Goal: Transaction & Acquisition: Purchase product/service

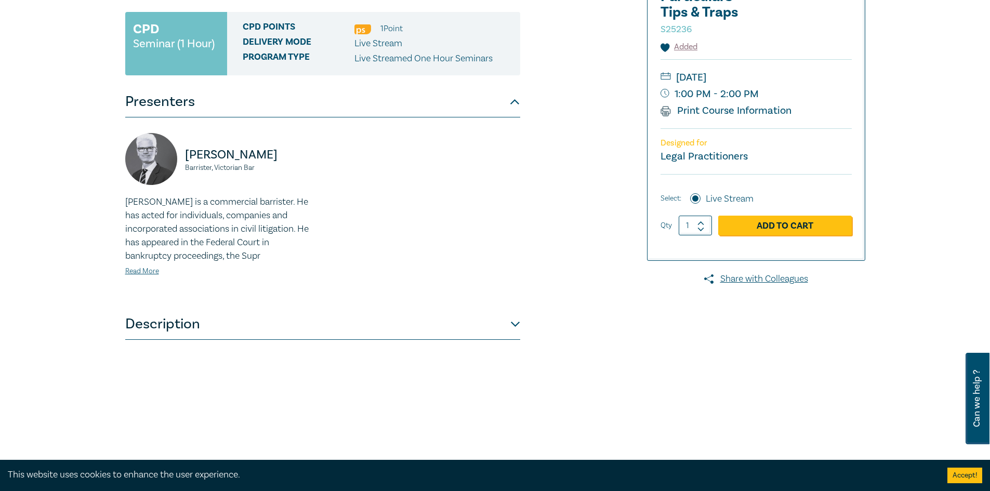
scroll to position [208, 0]
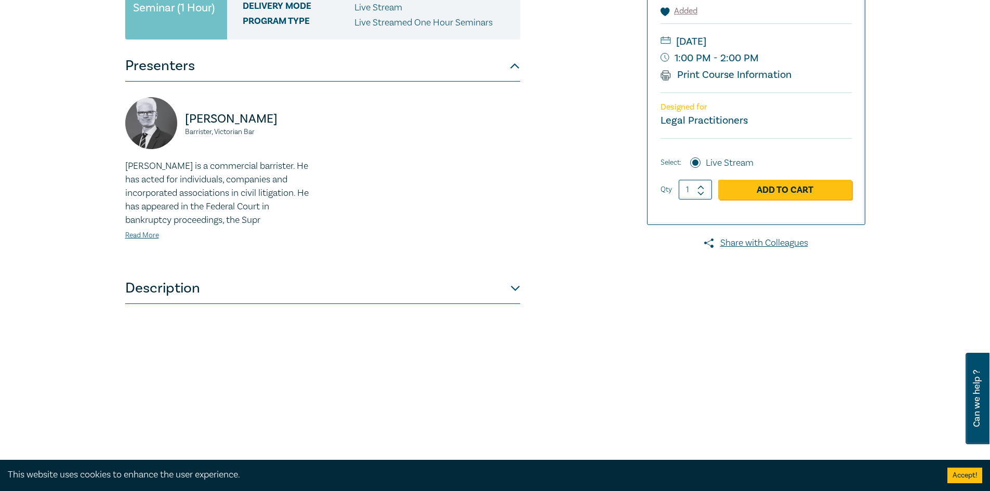
click at [198, 291] on button "Description" at bounding box center [322, 288] width 395 height 31
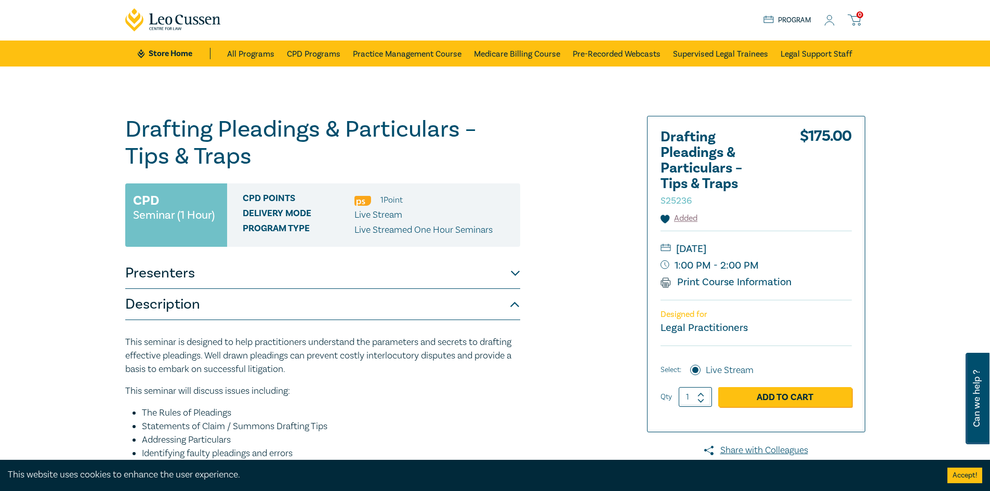
scroll to position [0, 0]
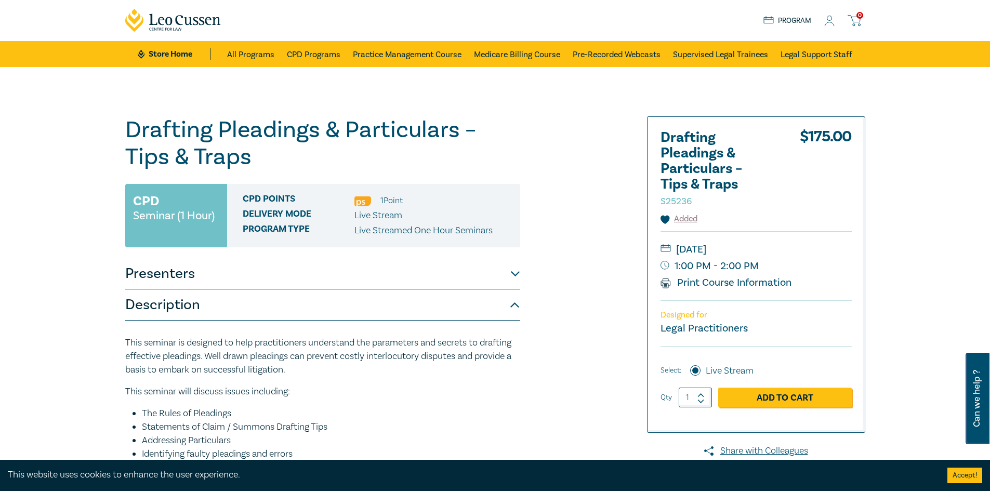
click at [357, 12] on div "0 $ 0.00 Store Home About us Program 0" at bounding box center [495, 20] width 752 height 41
click at [326, 53] on link "CPD Programs" at bounding box center [314, 54] width 54 height 26
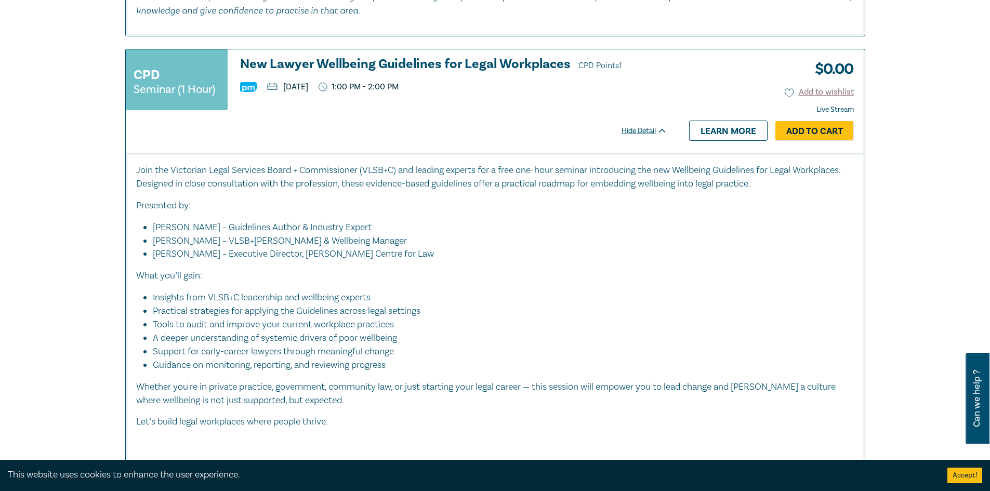
scroll to position [4468, 0]
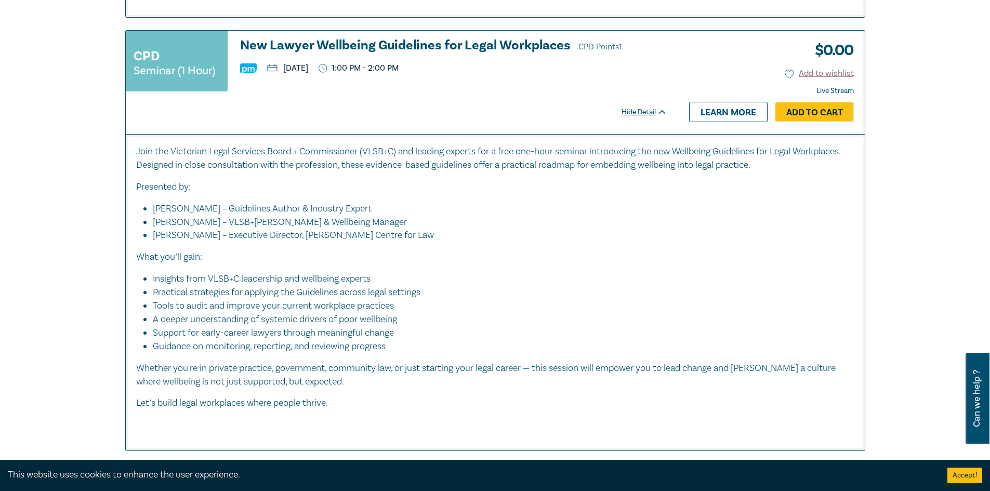
drag, startPoint x: 403, startPoint y: 33, endPoint x: 728, endPoint y: 50, distance: 326.3
click at [728, 50] on div "$ 0.00 Add to wishlist Live Stream Hide Detail Learn more Add to Cart" at bounding box center [771, 82] width 187 height 103
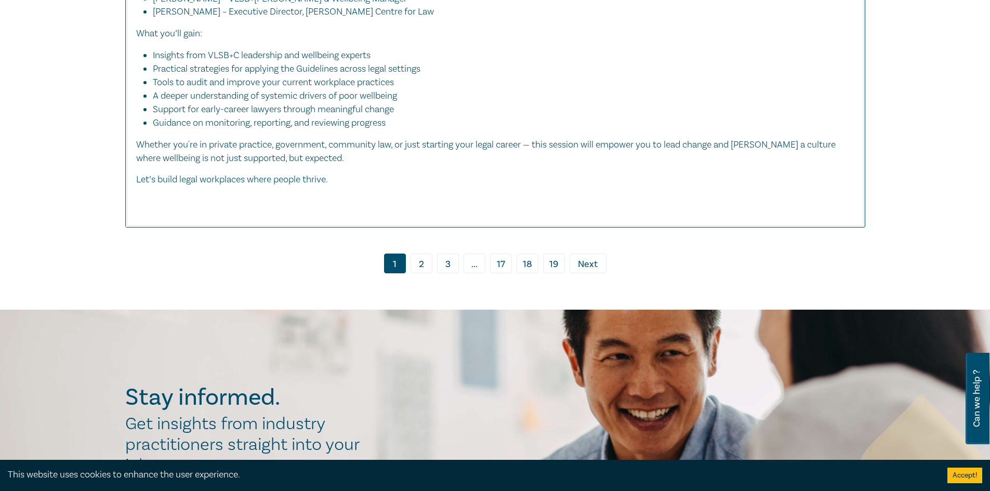
scroll to position [4676, 0]
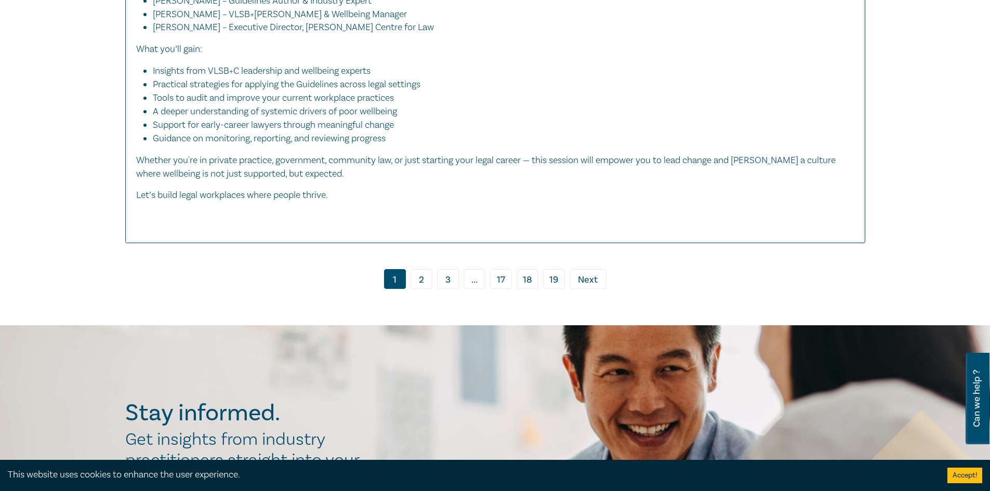
click at [426, 272] on link "2" at bounding box center [421, 279] width 22 height 20
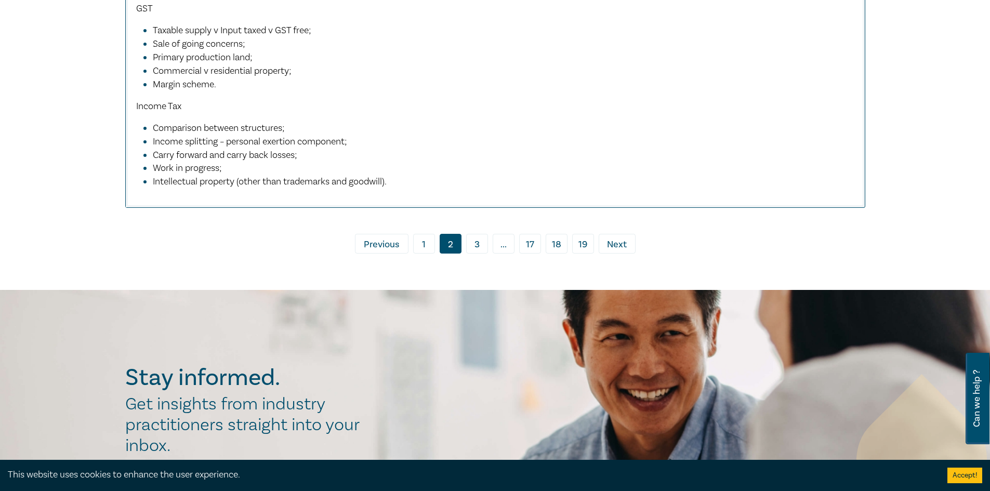
scroll to position [4884, 0]
click at [474, 253] on link "3" at bounding box center [477, 243] width 22 height 20
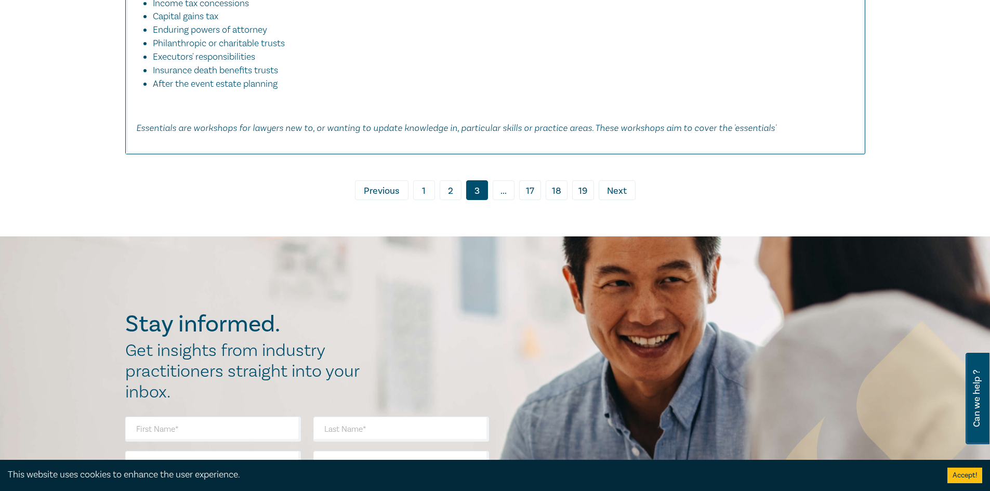
scroll to position [4624, 0]
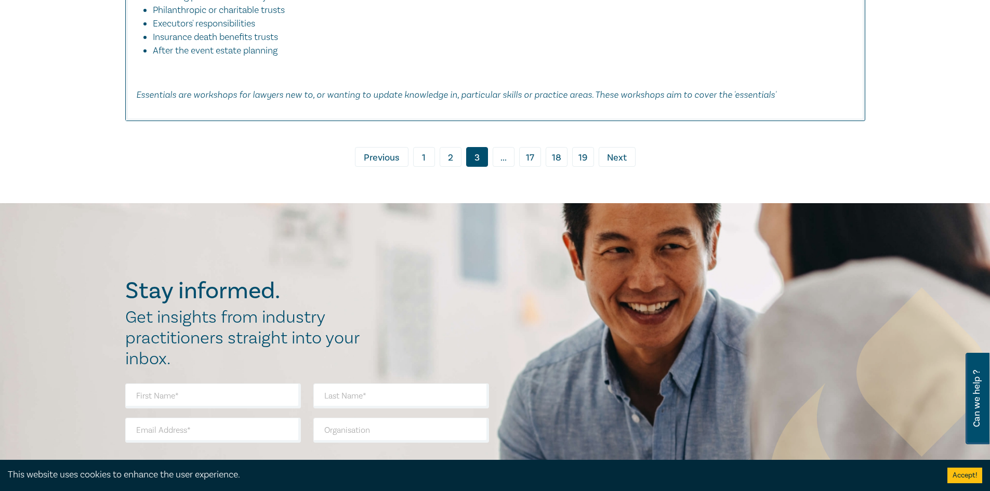
click at [616, 162] on span "Next" at bounding box center [617, 158] width 20 height 14
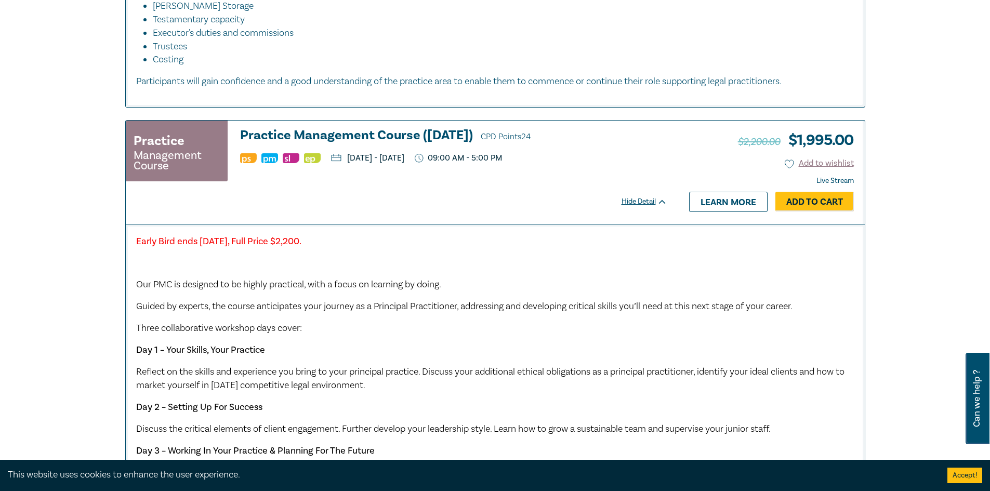
scroll to position [3429, 0]
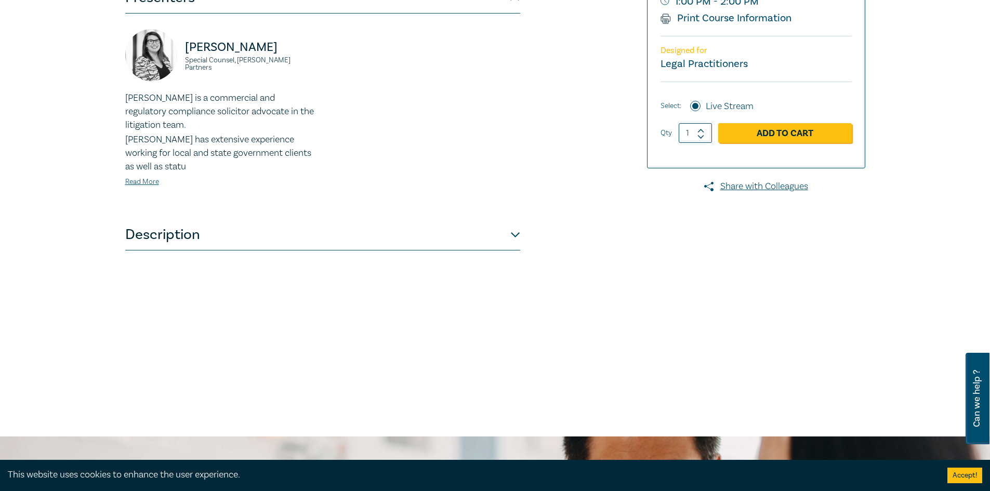
scroll to position [260, 0]
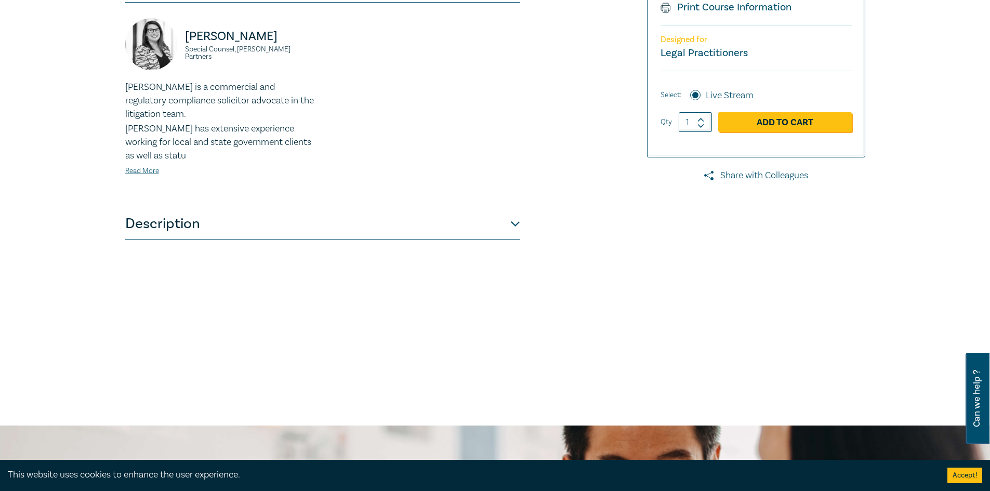
click at [238, 233] on button "Description" at bounding box center [322, 223] width 395 height 31
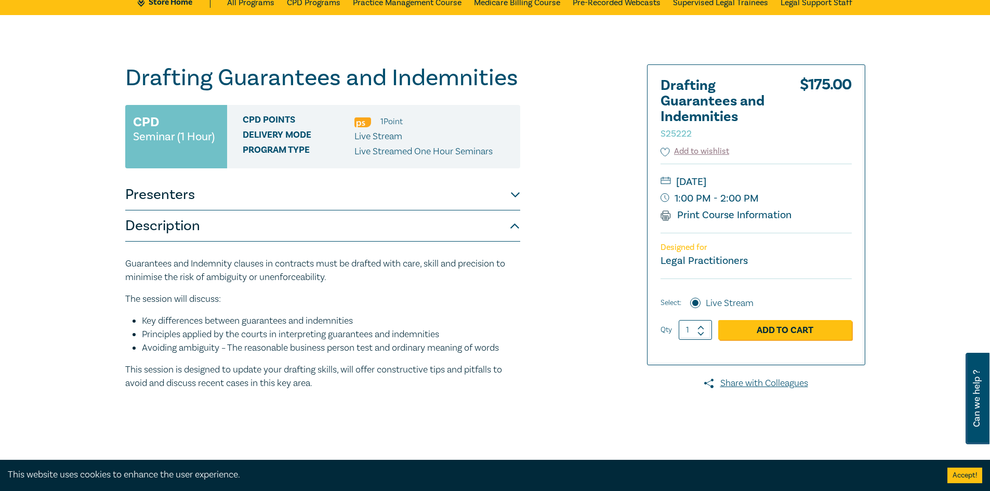
scroll to position [0, 0]
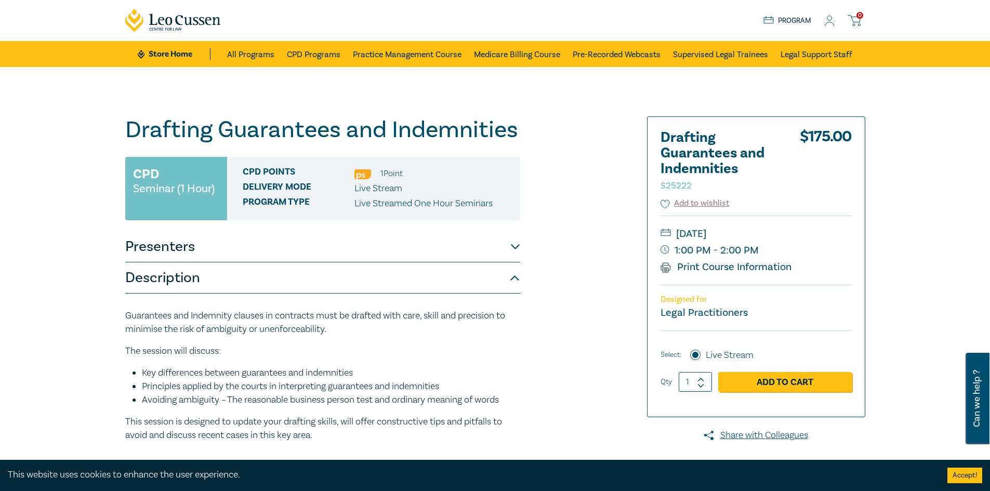
click at [506, 10] on div "0 $ 0.00 Store Home About us Program 0" at bounding box center [495, 20] width 752 height 41
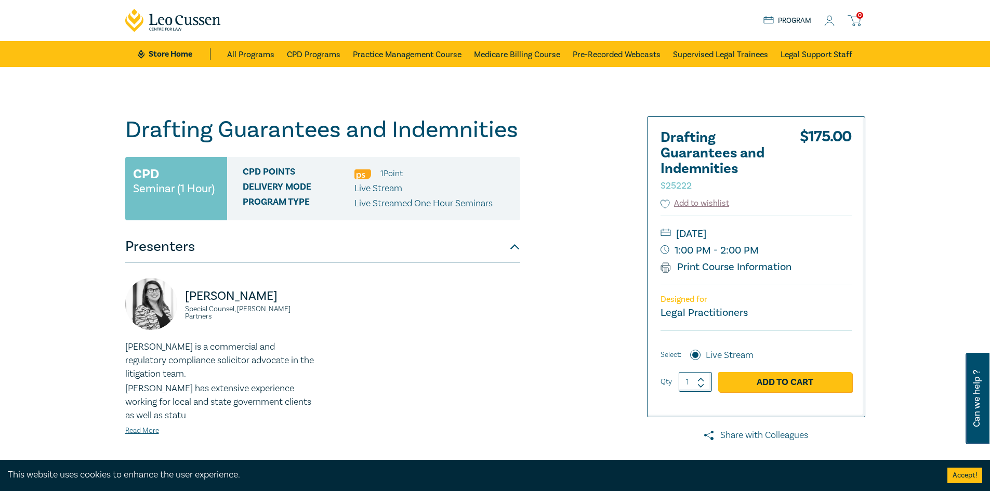
click at [765, 435] on link "Share with Colleagues" at bounding box center [756, 436] width 218 height 14
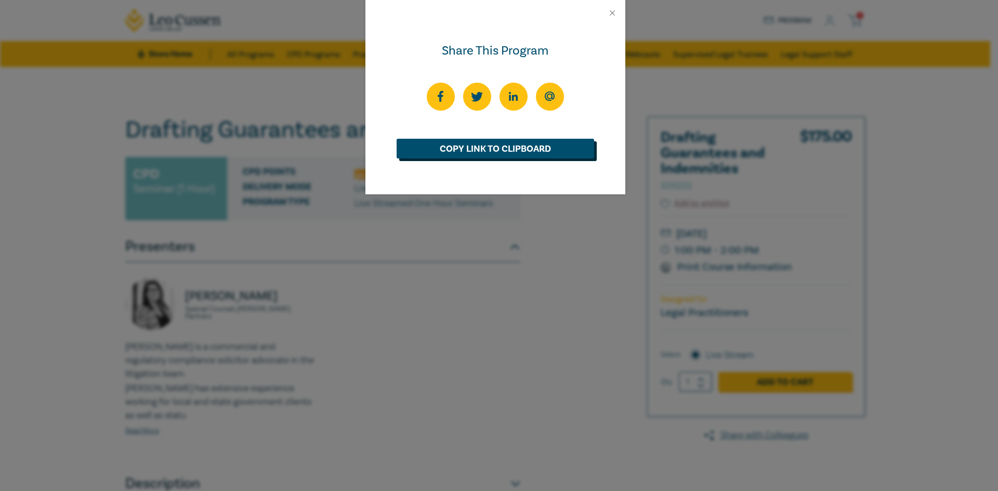
click at [498, 154] on link "Copy Link to Clipboard" at bounding box center [494, 149] width 197 height 20
click at [608, 11] on button "Close" at bounding box center [611, 12] width 9 height 9
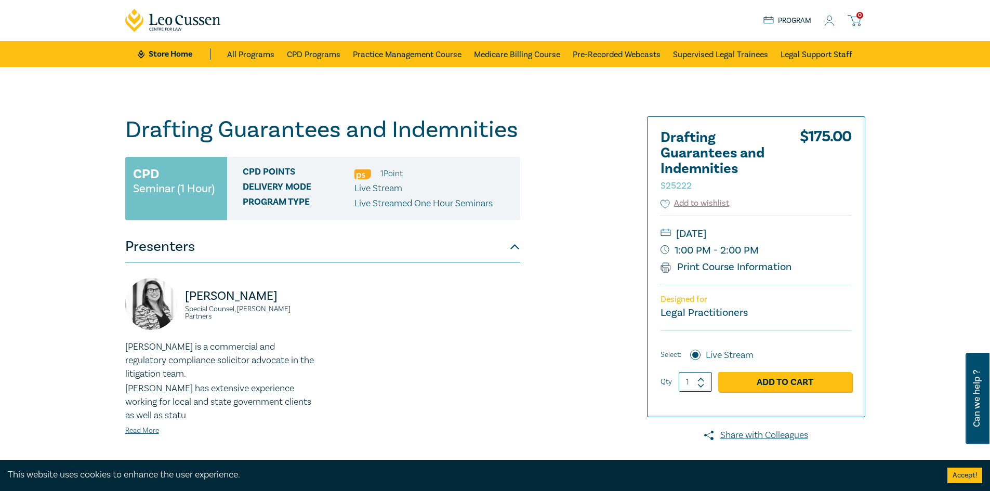
click at [710, 161] on h2 "Drafting Guarantees and Indemnities S25222" at bounding box center [717, 161] width 114 height 62
click at [163, 188] on small "Seminar (1 Hour)" at bounding box center [174, 188] width 82 height 10
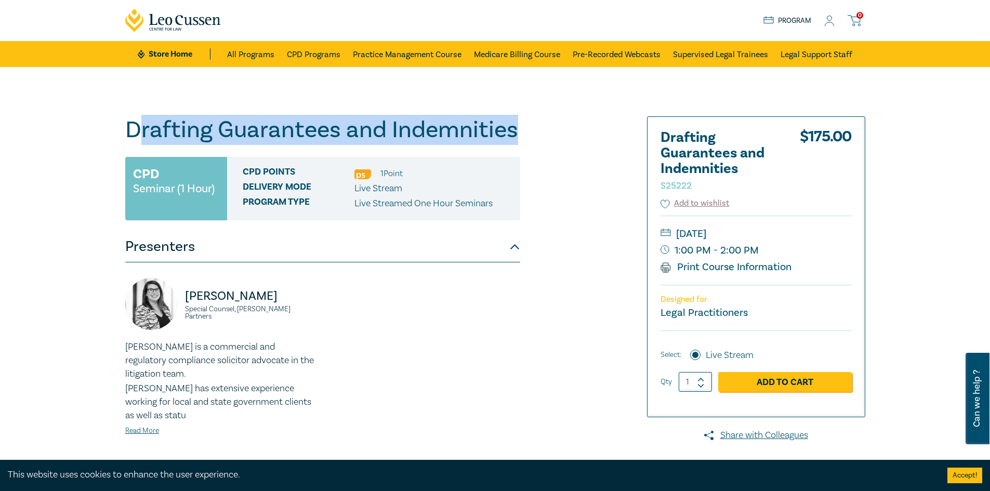
drag, startPoint x: 171, startPoint y: 125, endPoint x: 519, endPoint y: 131, distance: 347.6
click at [519, 131] on h1 "Drafting Guarantees and Indemnities S25222" at bounding box center [322, 129] width 395 height 27
click at [552, 125] on div "Drafting Guarantees and Indemnities S25222 CPD Seminar (1 Hour) CPD Points 1 Po…" at bounding box center [369, 376] width 501 height 520
drag, startPoint x: 527, startPoint y: 142, endPoint x: 47, endPoint y: 129, distance: 479.8
click at [47, 129] on div "Drafting Guarantees and Indemnities S25222 CPD Seminar (1 Hour) CPD Points 1 Po…" at bounding box center [495, 376] width 990 height 618
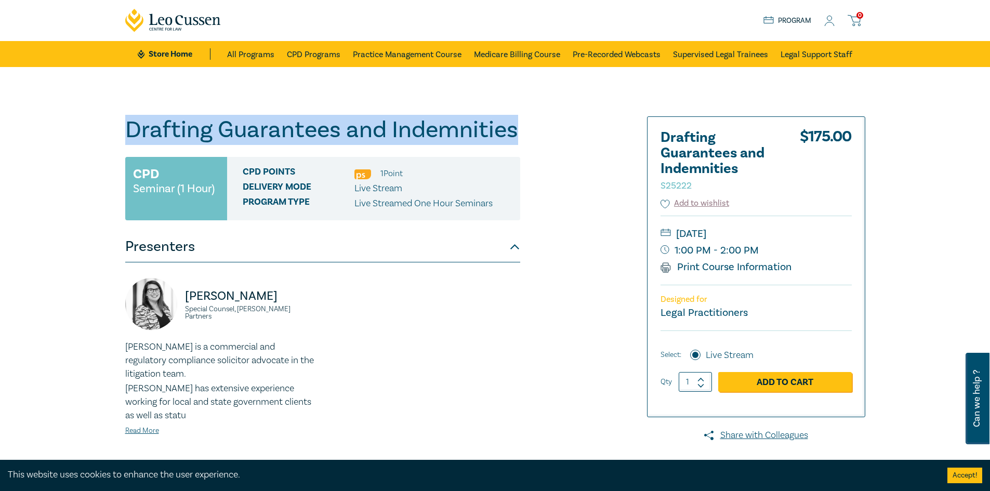
copy h1 "Drafting Guarantees and Indemnities"
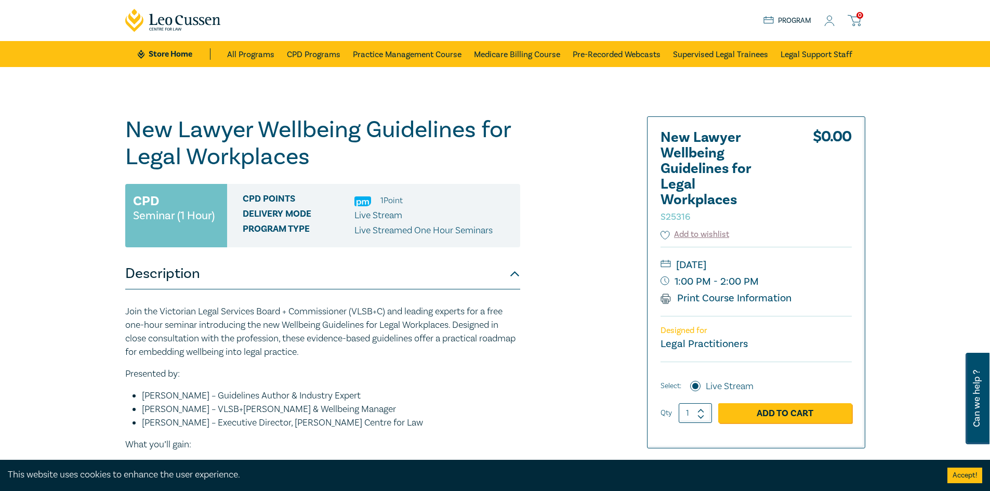
click at [512, 19] on div "0 $ 0.00 Store Home About us Program 0" at bounding box center [495, 20] width 752 height 41
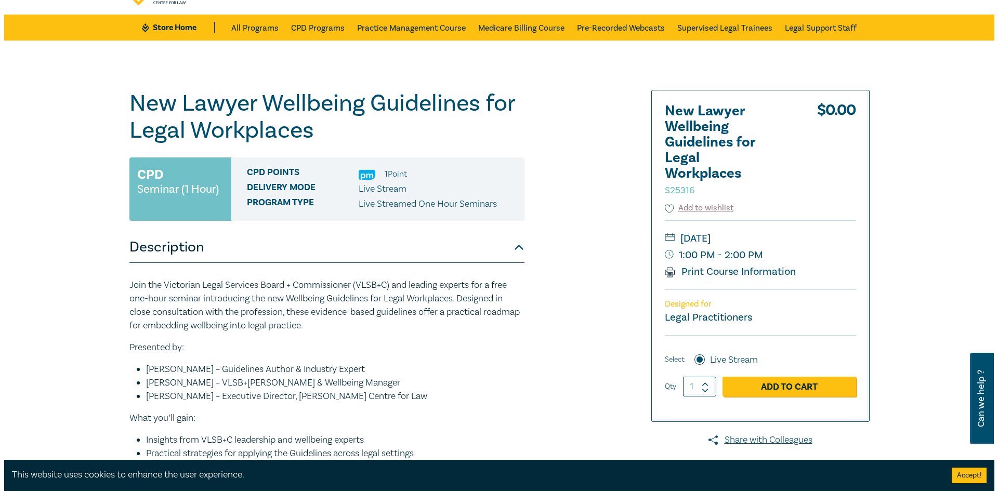
scroll to position [52, 0]
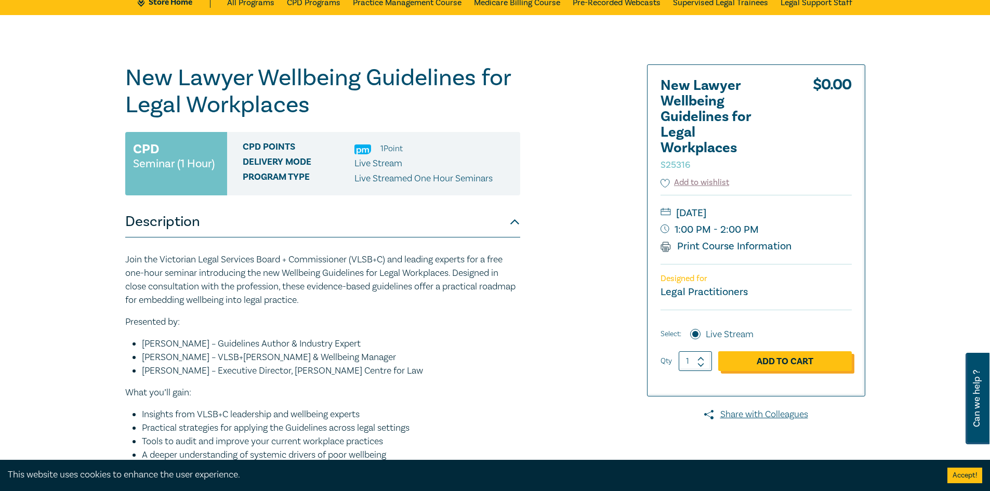
click at [792, 362] on link "Add to Cart" at bounding box center [785, 361] width 134 height 20
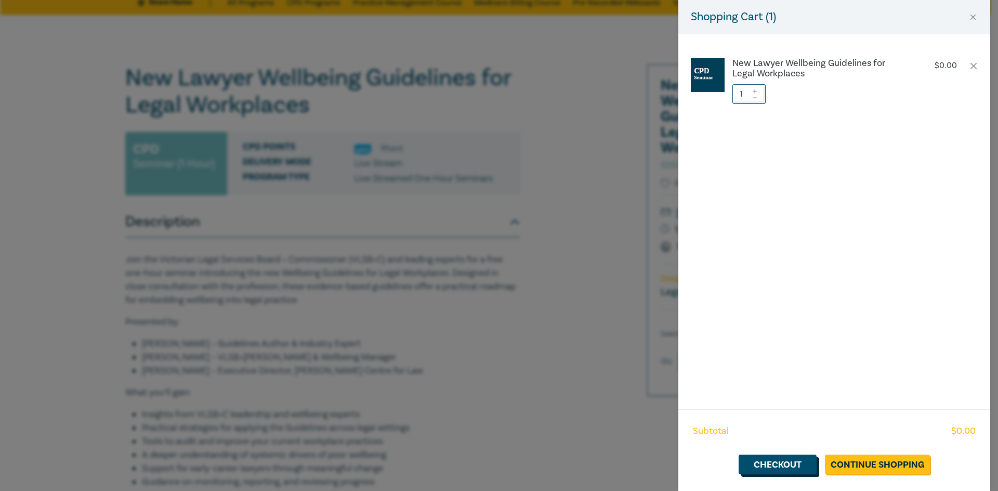
click at [772, 466] on link "Checkout" at bounding box center [777, 465] width 78 height 20
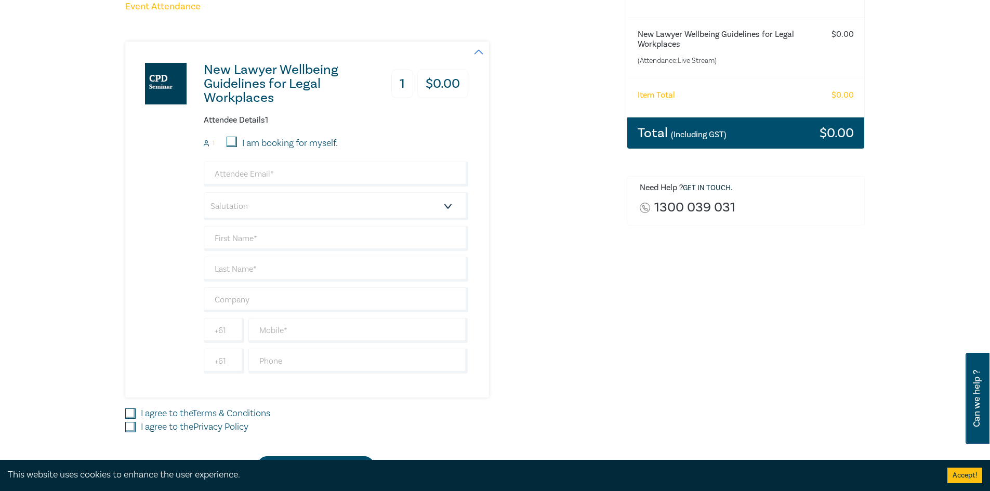
scroll to position [156, 0]
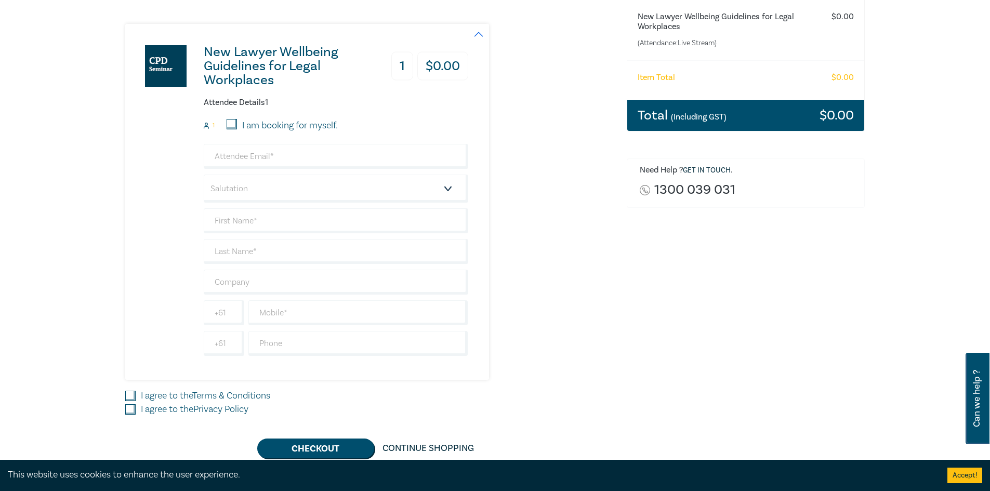
click at [227, 123] on input "I am booking for myself." at bounding box center [232, 124] width 10 height 10
checkbox input "true"
type input "nehakartisharma24@gmail.com"
type input "Neha"
type input "[PERSON_NAME]"
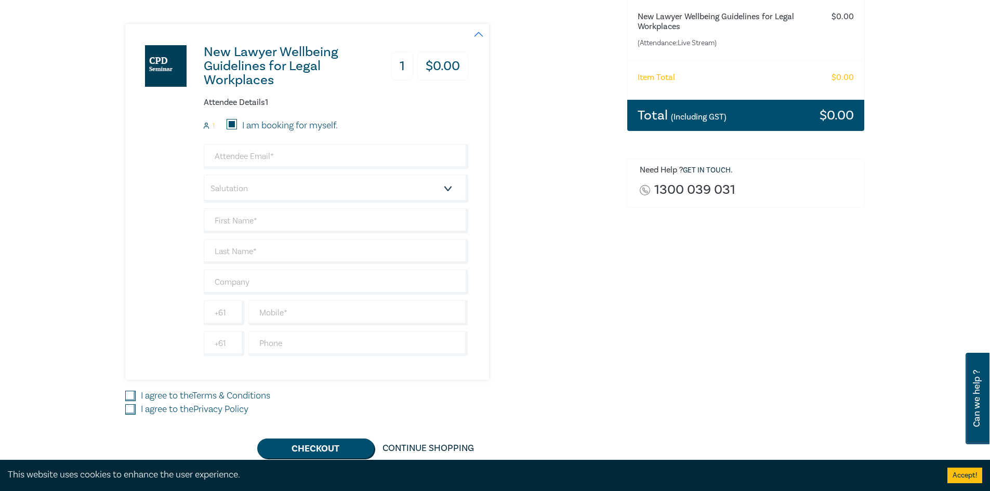
type input "406566096"
click at [287, 161] on input "nehakartisharma24@gmail.com" at bounding box center [336, 156] width 264 height 25
click at [340, 184] on select "Salutation Mr. Mrs. Ms. Miss Dr. Prof. Other" at bounding box center [336, 189] width 264 height 28
select select "Miss"
click at [204, 175] on select "Salutation Mr. Mrs. Ms. Miss Dr. Prof. Other" at bounding box center [336, 189] width 264 height 28
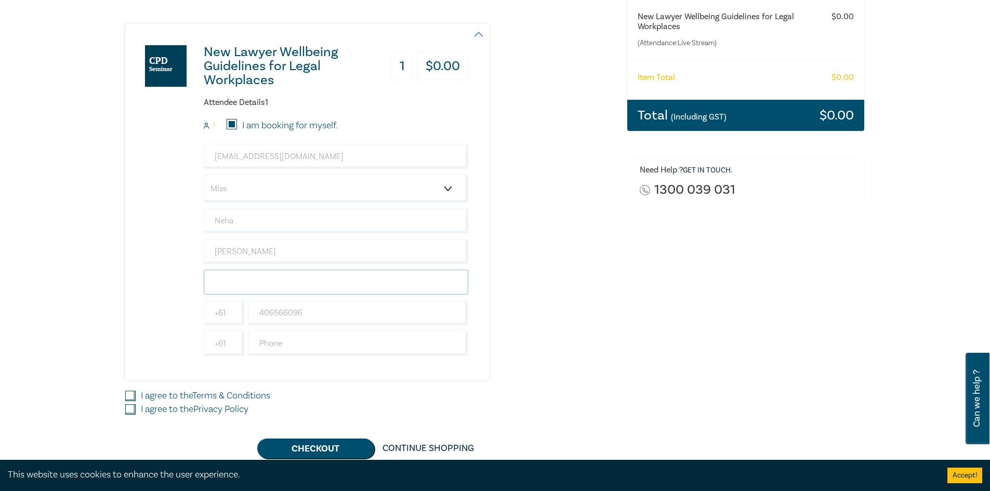
click at [271, 285] on input "text" at bounding box center [336, 282] width 264 height 25
type input "Waller Legal"
click at [277, 344] on input "text" at bounding box center [358, 343] width 220 height 25
click at [659, 341] on div "Order New Lawyer Wellbeing Guidelines for Legal Workplaces (Attendance: Live St…" at bounding box center [745, 207] width 251 height 502
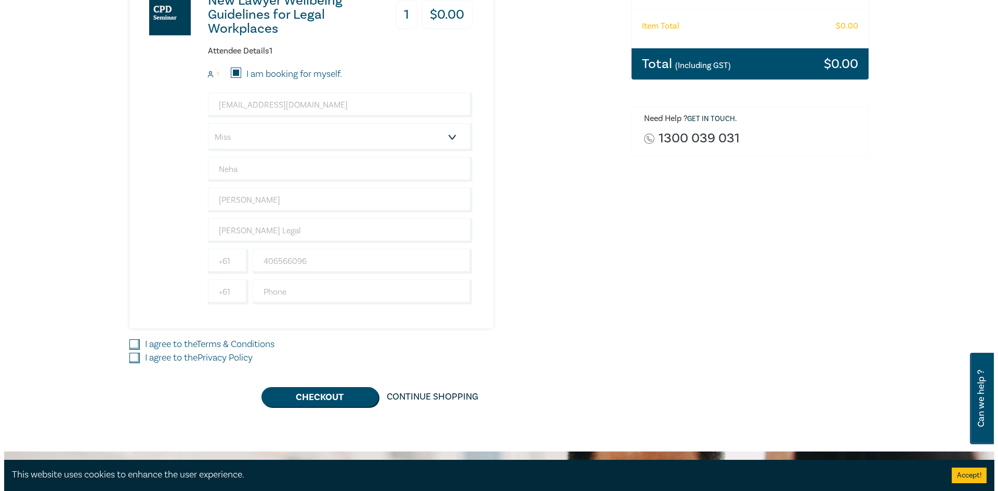
scroll to position [208, 0]
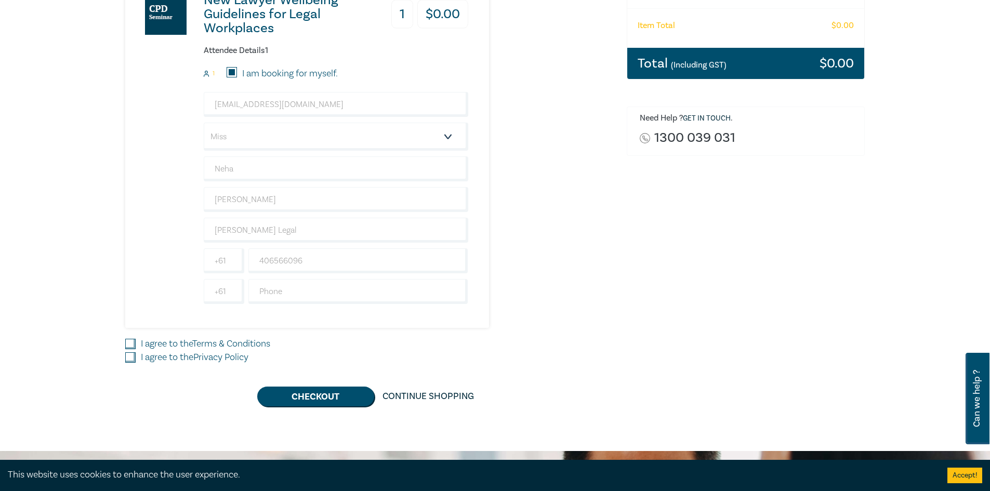
click at [221, 348] on link "Terms & Conditions" at bounding box center [231, 344] width 78 height 12
click at [136, 348] on input "I agree to the Terms & Conditions" at bounding box center [130, 344] width 10 height 10
checkbox input "true"
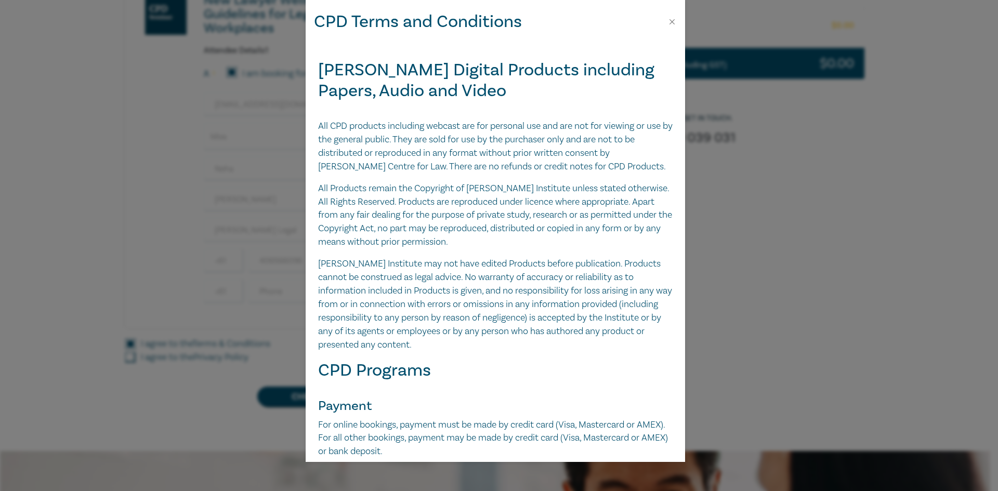
click at [219, 359] on div "CPD Terms and Conditions Leo Cussen Digital Products including Papers, Audio an…" at bounding box center [499, 245] width 998 height 491
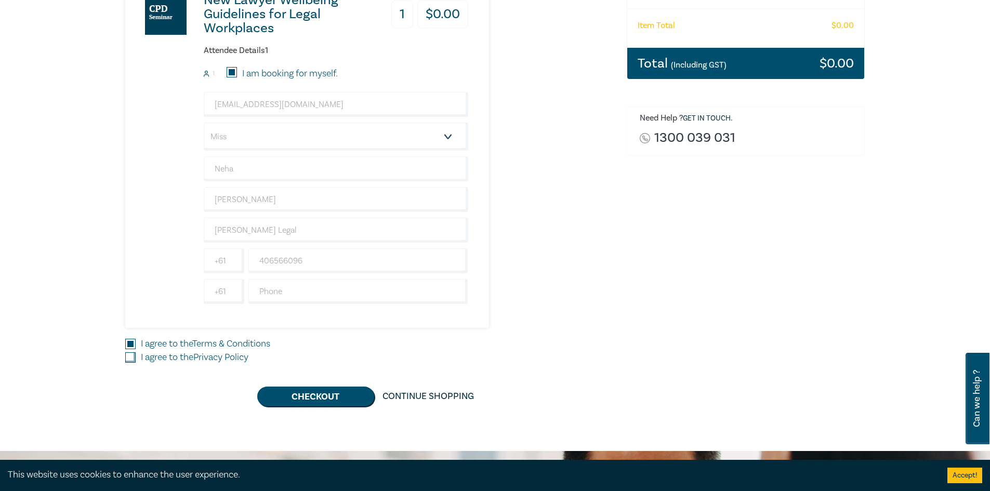
click at [219, 354] on link "Privacy Policy" at bounding box center [220, 357] width 55 height 12
click at [136, 354] on input "I agree to the Privacy Policy" at bounding box center [130, 357] width 10 height 10
checkbox input "true"
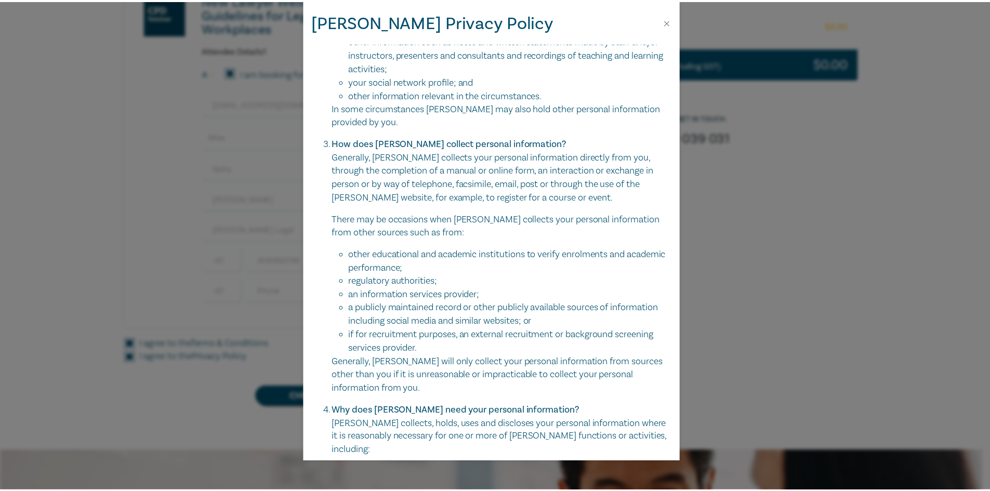
scroll to position [727, 0]
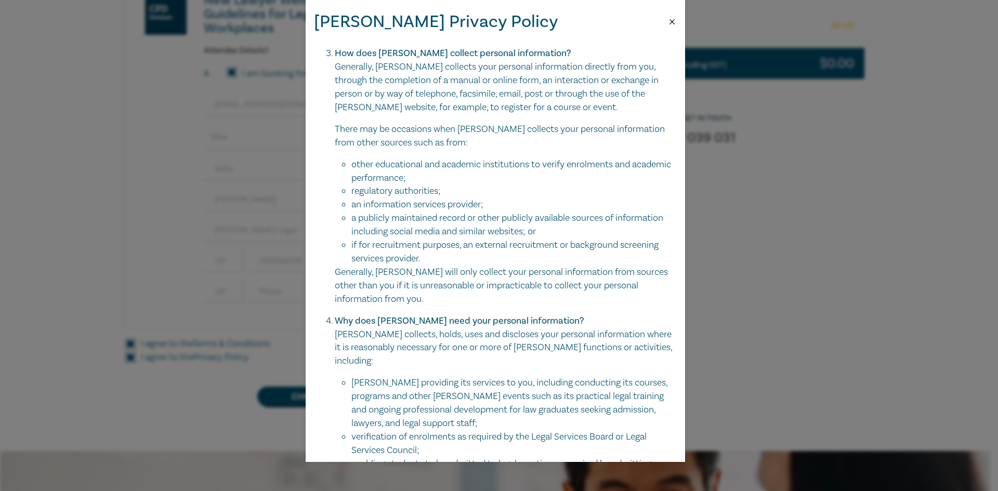
click at [669, 20] on button "Close" at bounding box center [671, 21] width 9 height 9
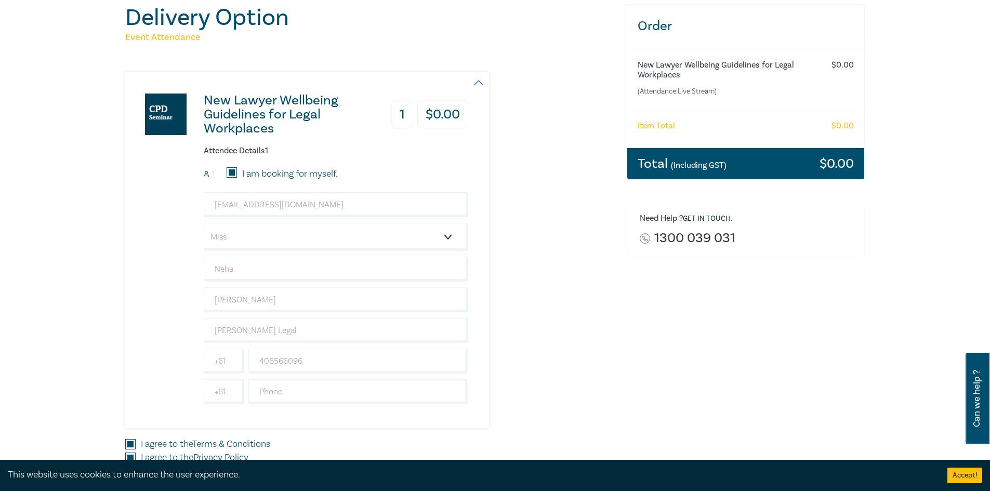
scroll to position [312, 0]
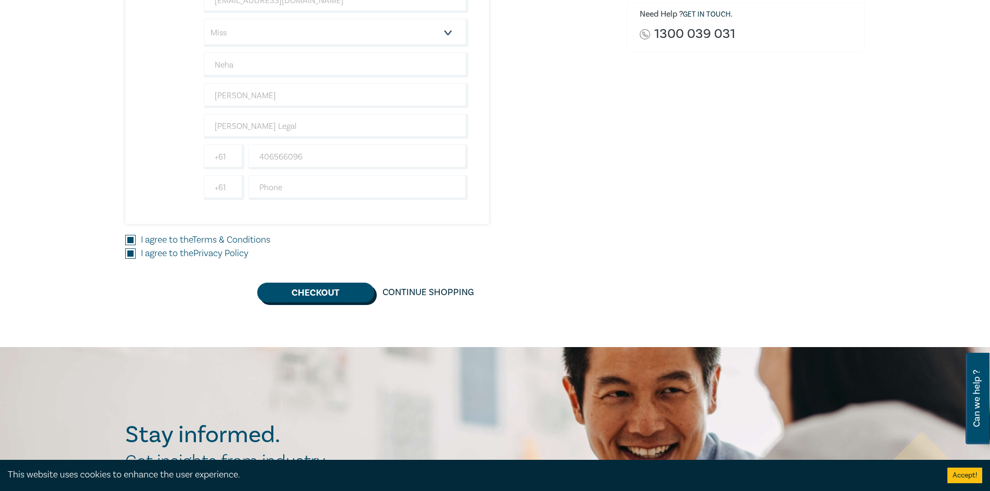
click at [336, 296] on button "Checkout" at bounding box center [315, 293] width 117 height 20
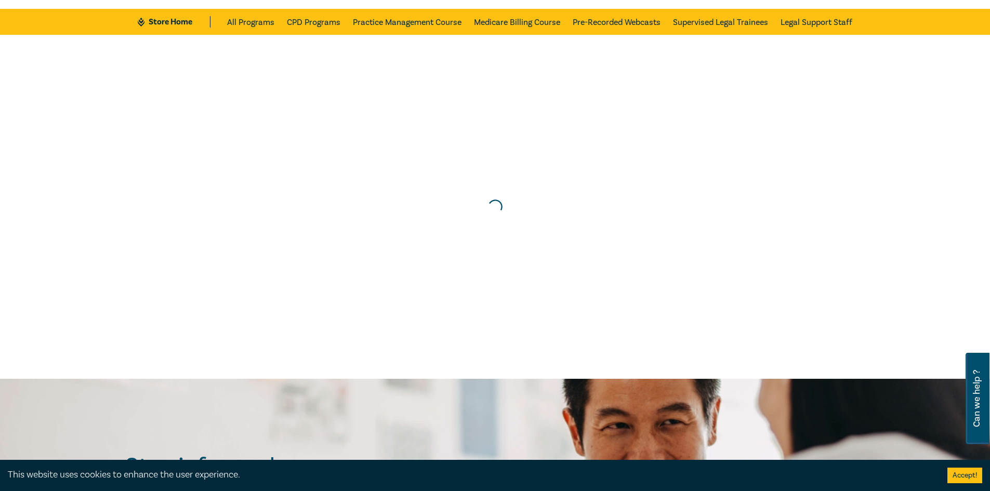
scroll to position [0, 0]
